Goal: Obtain resource: Download file/media

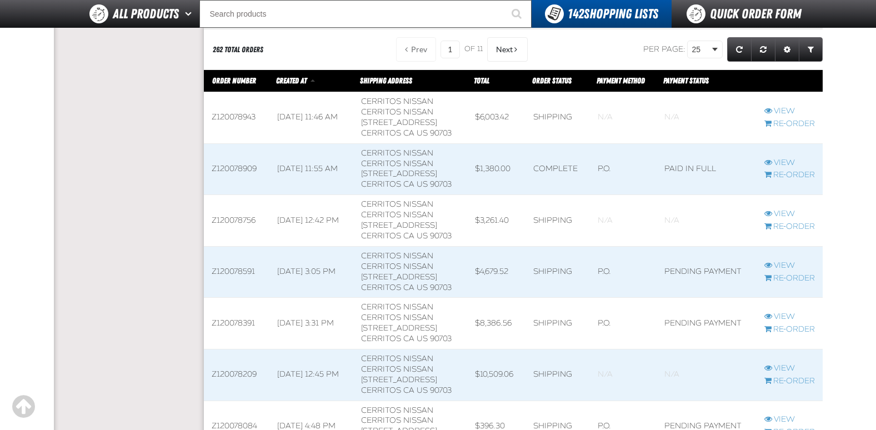
scroll to position [384, 0]
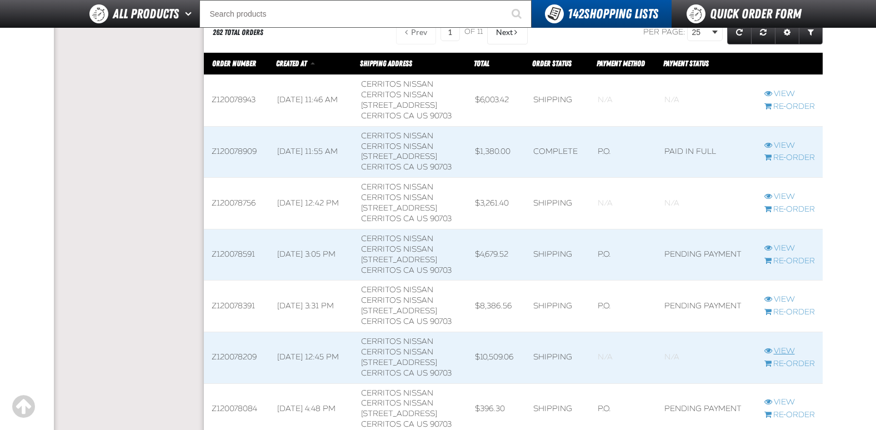
click at [783, 350] on link "View" at bounding box center [789, 351] width 51 height 11
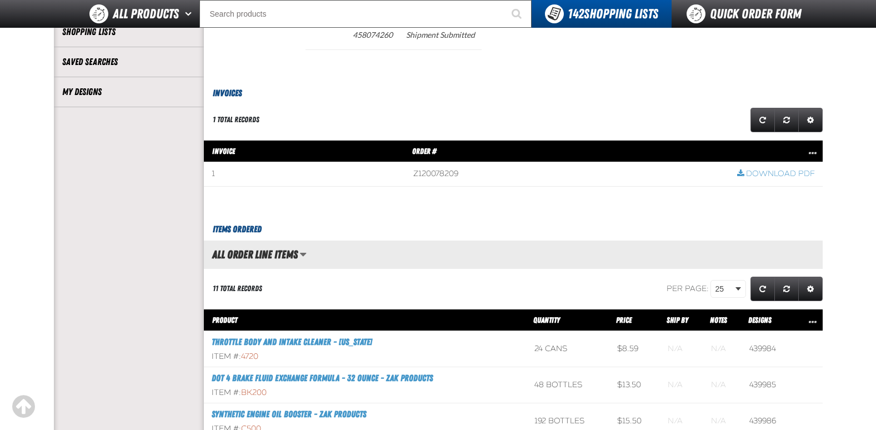
scroll to position [111, 0]
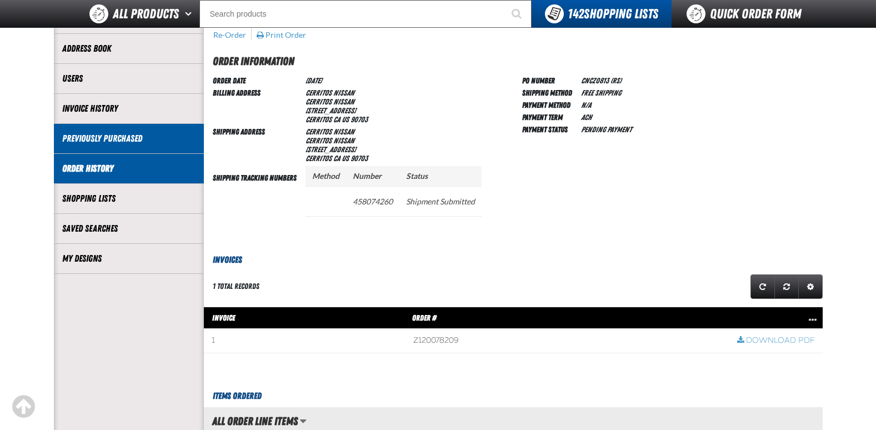
click at [119, 134] on link "Previously Purchased" at bounding box center [128, 138] width 133 height 13
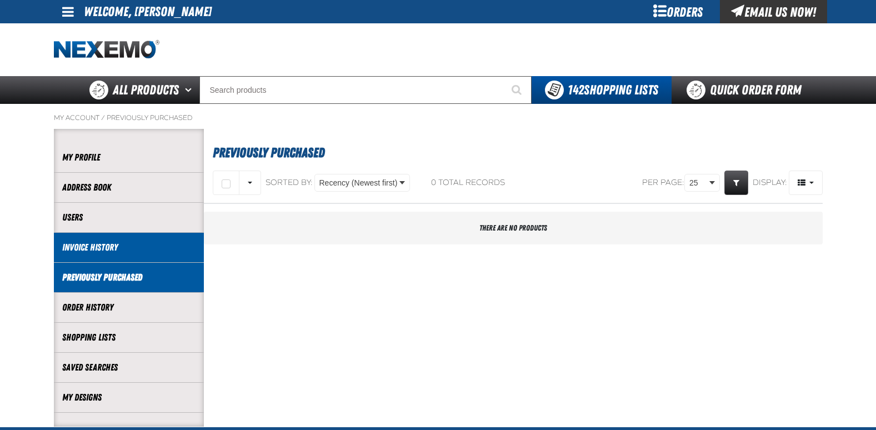
click at [117, 248] on link "Invoice History" at bounding box center [128, 247] width 133 height 13
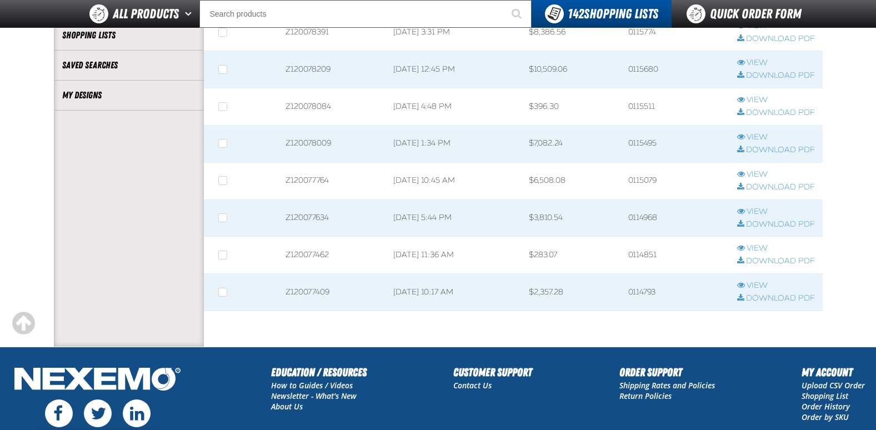
scroll to position [278, 0]
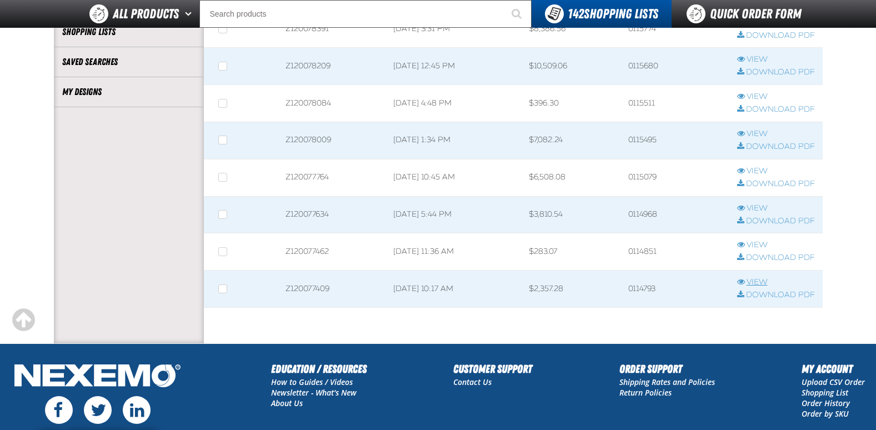
click at [758, 282] on link "View" at bounding box center [776, 282] width 78 height 11
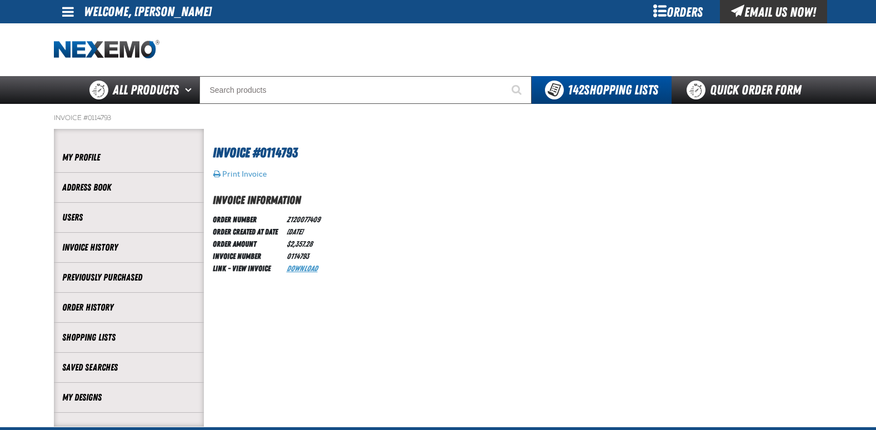
click at [307, 268] on link "Download" at bounding box center [302, 268] width 31 height 9
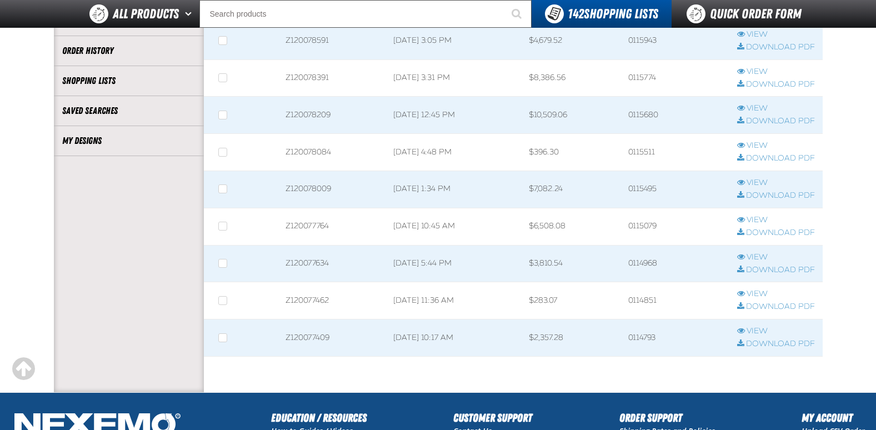
scroll to position [209, 0]
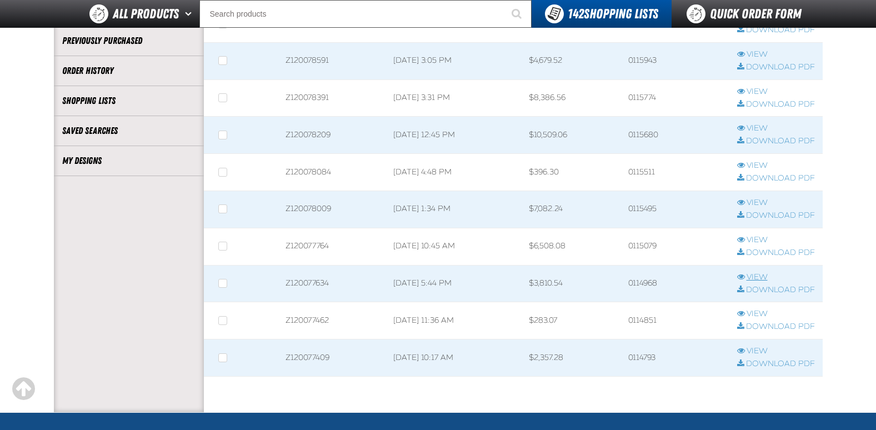
click at [758, 277] on link "View" at bounding box center [776, 277] width 78 height 11
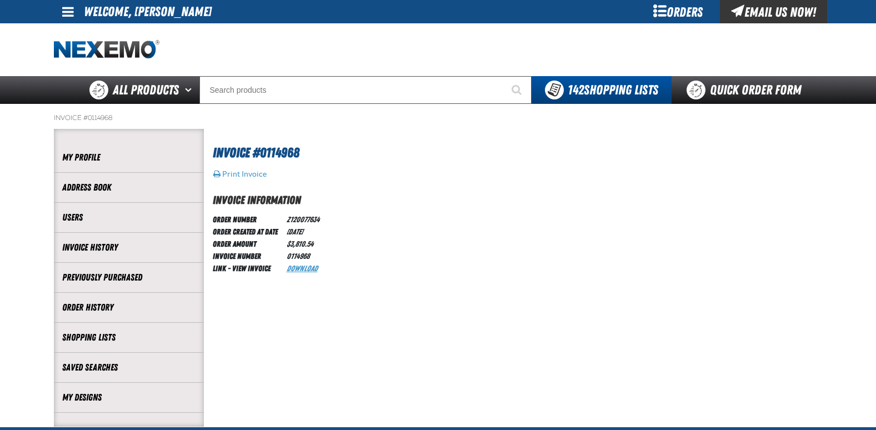
click at [310, 269] on link "Download" at bounding box center [302, 268] width 31 height 9
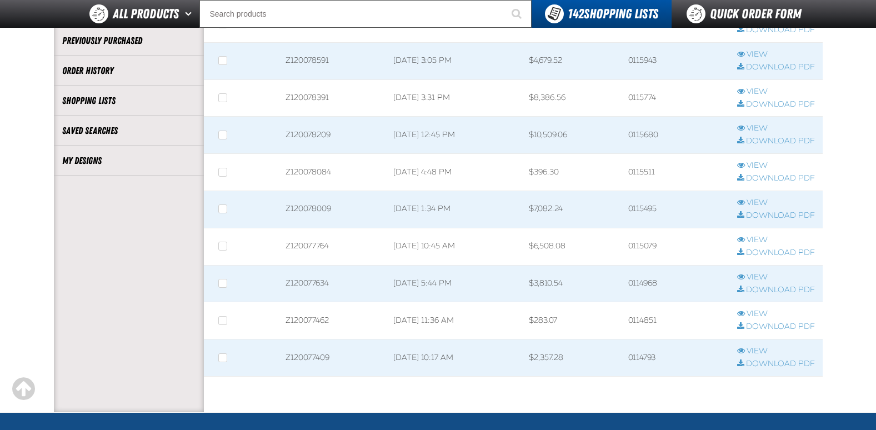
scroll to position [1, 1]
click at [774, 253] on link "Download PDF" at bounding box center [776, 253] width 78 height 11
click at [760, 215] on link "Download PDF" at bounding box center [776, 215] width 78 height 11
click at [854, 165] on main "My Account / Invoice History Account My Profile Address Book" at bounding box center [438, 139] width 876 height 545
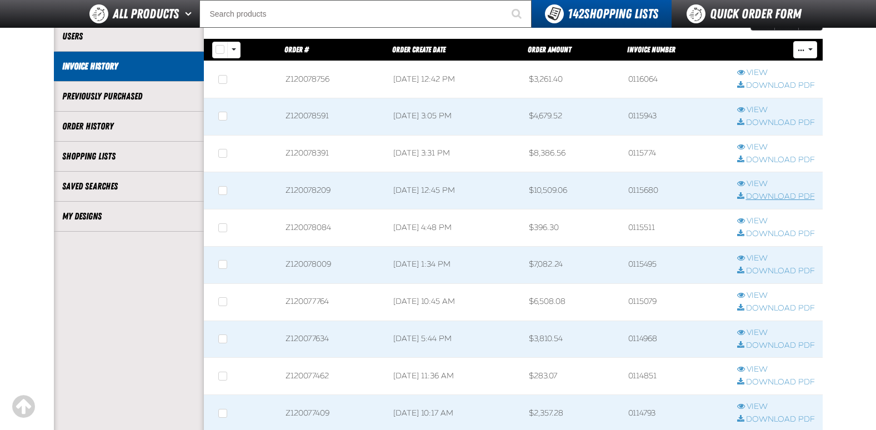
click at [774, 195] on link "Download PDF" at bounding box center [776, 197] width 78 height 11
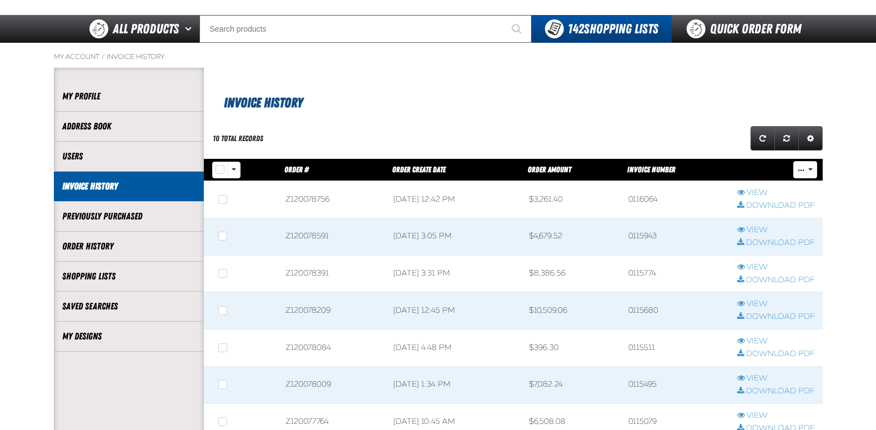
scroll to position [42, 0]
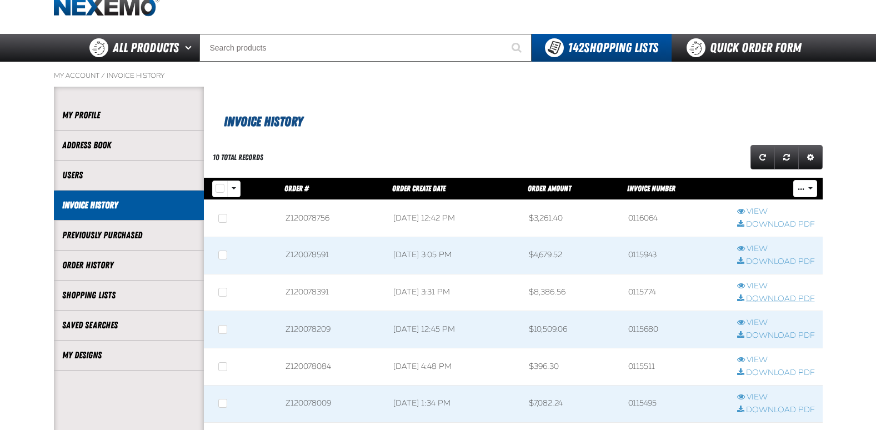
click at [775, 302] on link "Download PDF" at bounding box center [776, 299] width 78 height 11
click at [768, 265] on link "Download PDF" at bounding box center [776, 262] width 78 height 11
click at [846, 169] on main "My Account / Invoice History Account My Profile Address Book" at bounding box center [438, 334] width 876 height 545
click at [232, 186] on button "Rows selection options" at bounding box center [233, 189] width 13 height 17
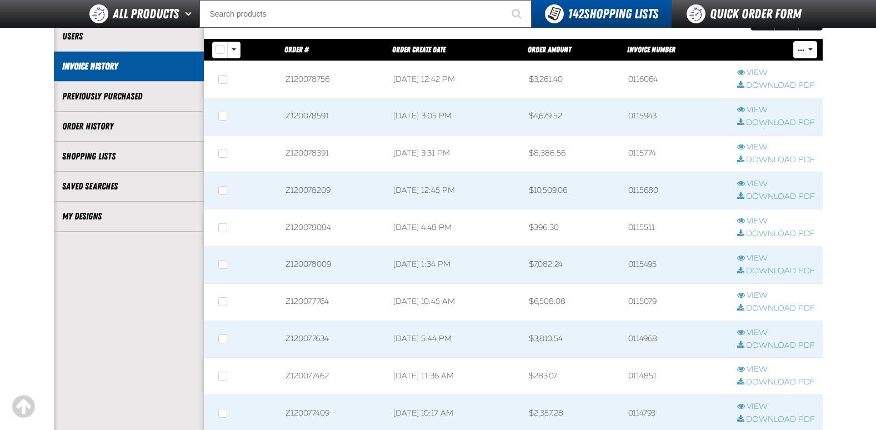
scroll to position [98, 0]
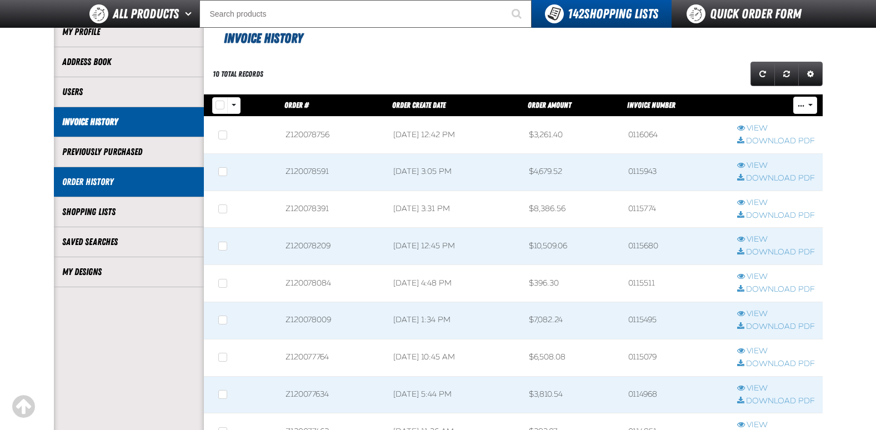
click at [122, 182] on link "Order History" at bounding box center [128, 182] width 133 height 13
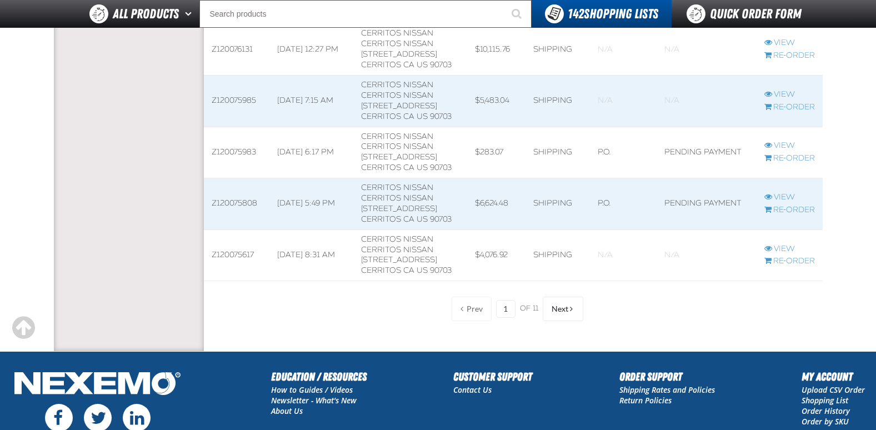
scroll to position [1444, 0]
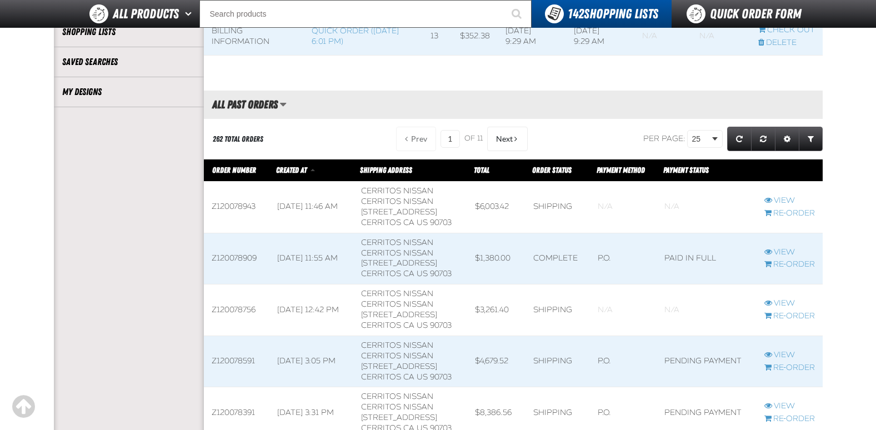
scroll to position [333, 0]
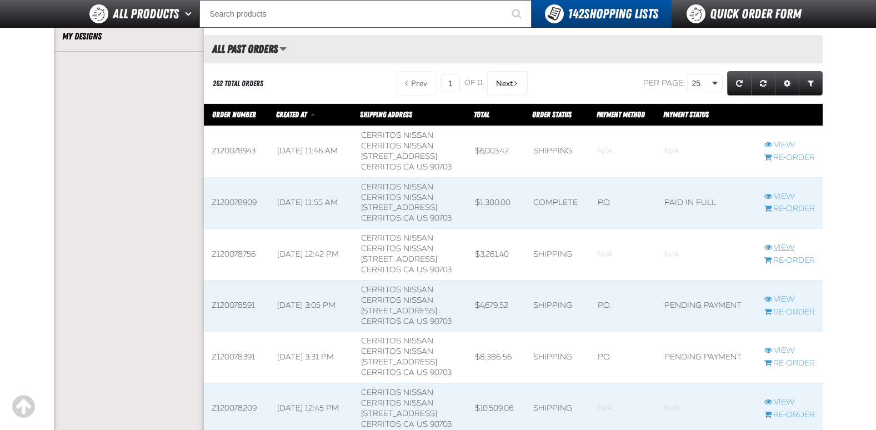
click at [783, 247] on link "View" at bounding box center [789, 248] width 51 height 11
click at [789, 247] on link "View" at bounding box center [789, 248] width 51 height 11
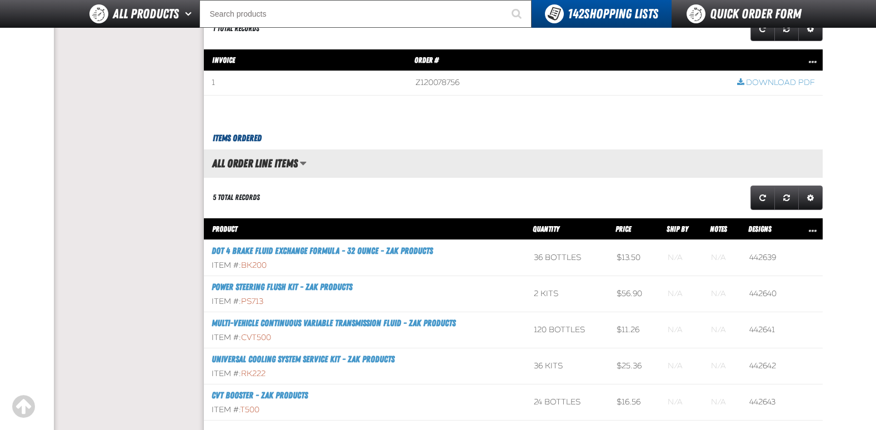
scroll to position [389, 0]
